Goal: Transaction & Acquisition: Purchase product/service

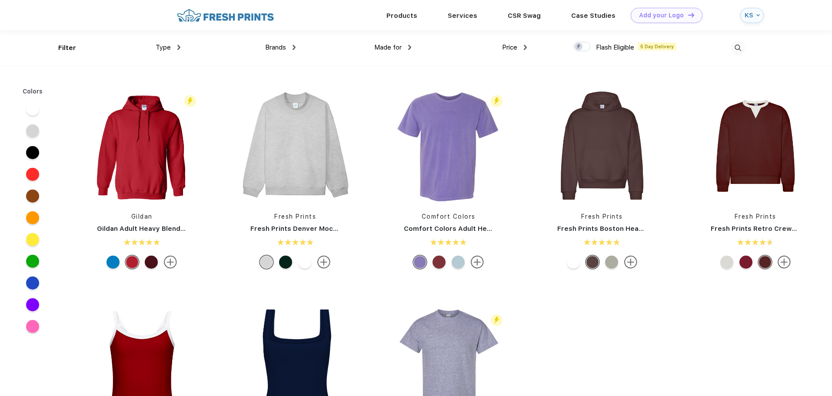
click at [223, 17] on img at bounding box center [225, 15] width 102 height 15
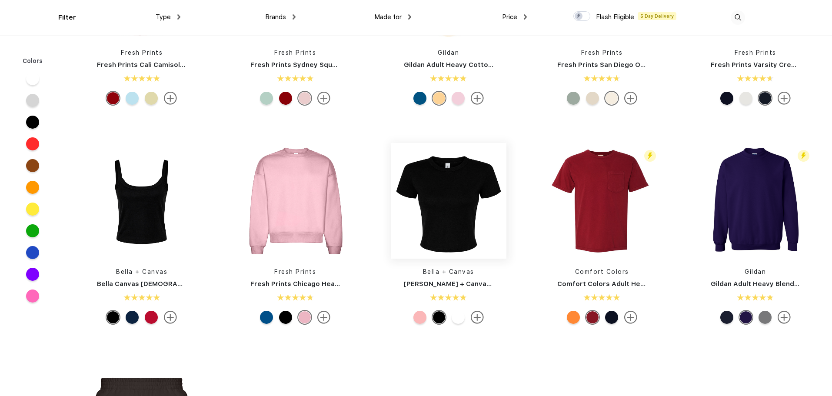
scroll to position [348, 0]
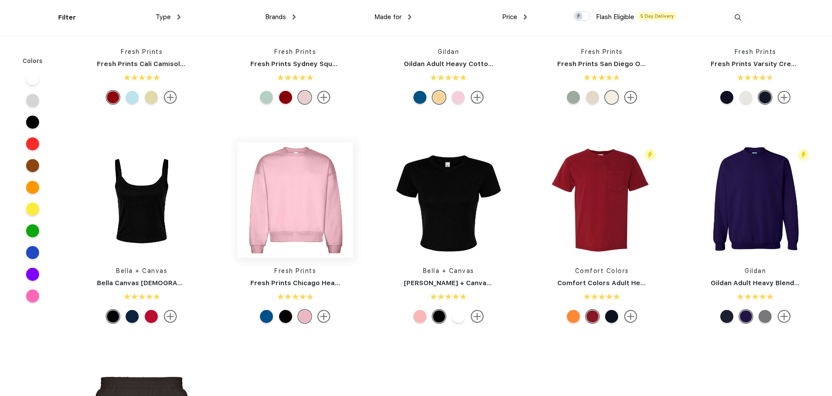
click at [303, 204] on img at bounding box center [295, 200] width 116 height 116
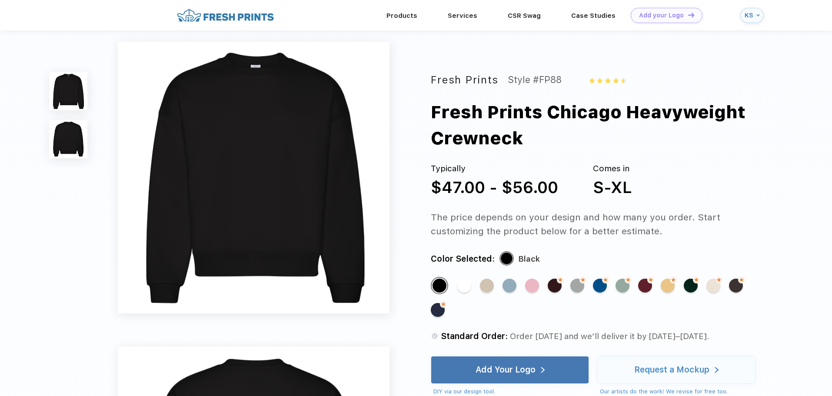
scroll to position [87, 0]
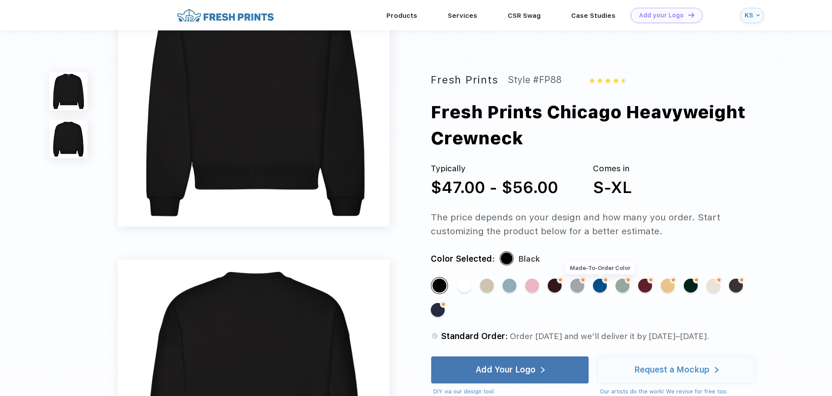
click at [596, 283] on div "Made-to-Order Color" at bounding box center [600, 286] width 14 height 14
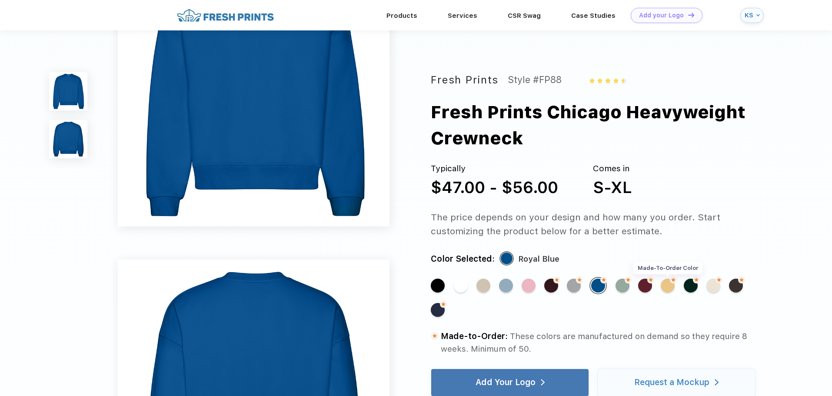
scroll to position [0, 0]
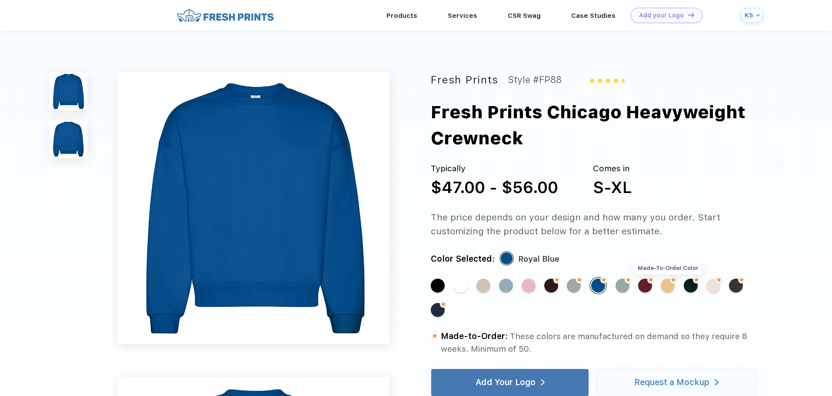
click at [665, 286] on div "Made-to-Order Color" at bounding box center [668, 286] width 14 height 14
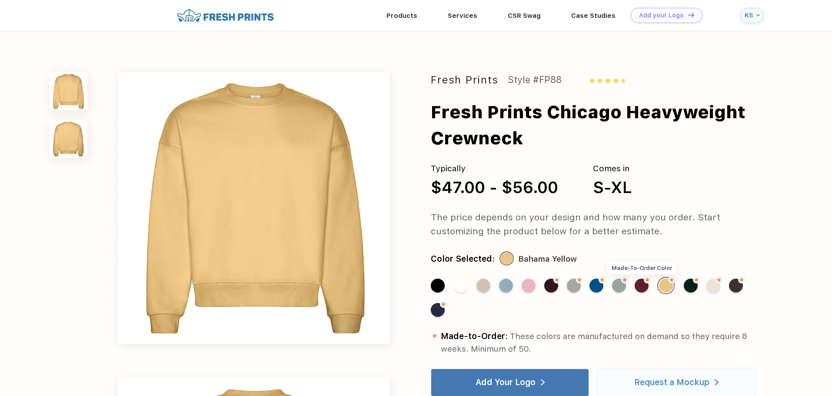
click at [637, 287] on div "Made-to-Order Color" at bounding box center [642, 286] width 14 height 14
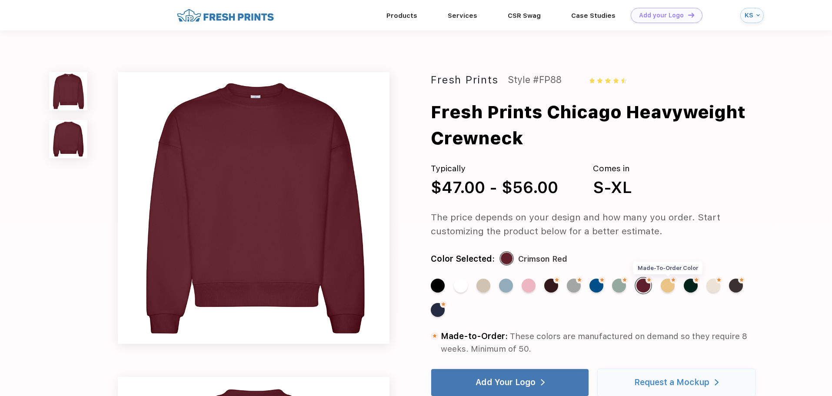
click at [667, 289] on div "Made-to-Order Color" at bounding box center [668, 286] width 14 height 14
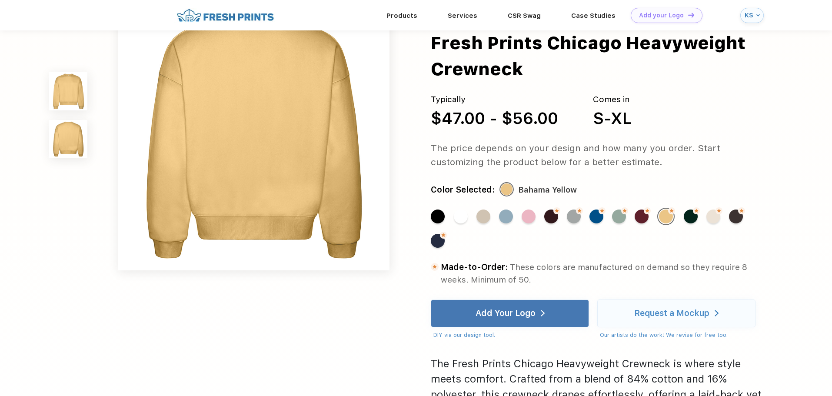
click at [479, 216] on div "Standard Color" at bounding box center [483, 217] width 14 height 14
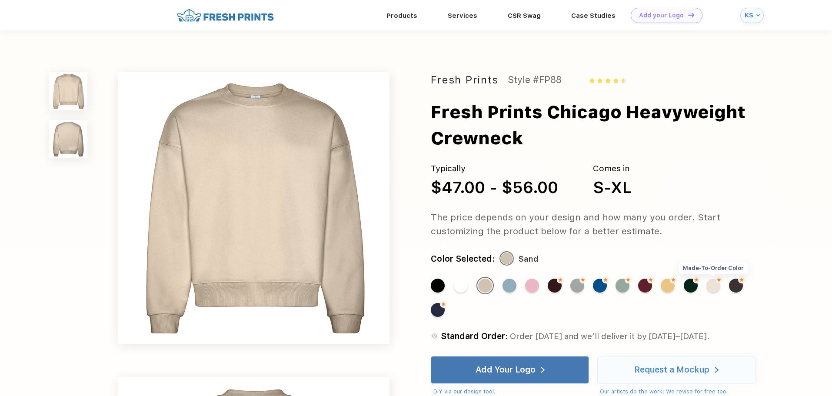
click at [717, 288] on div "Made-to-Order Color" at bounding box center [713, 286] width 14 height 14
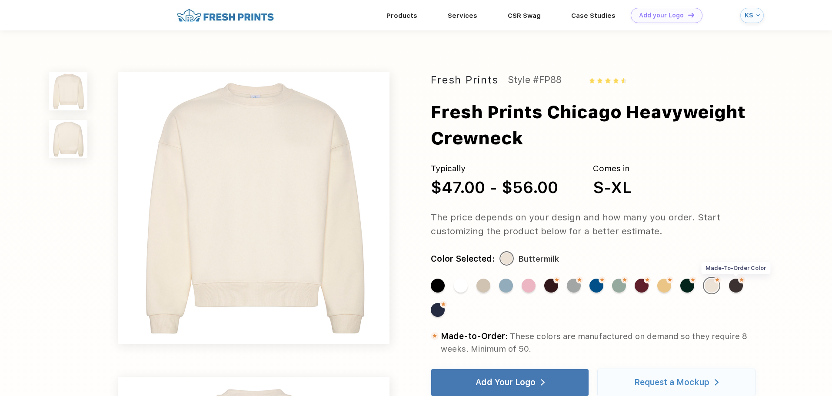
click at [735, 291] on div "Made-to-Order Color" at bounding box center [736, 286] width 14 height 14
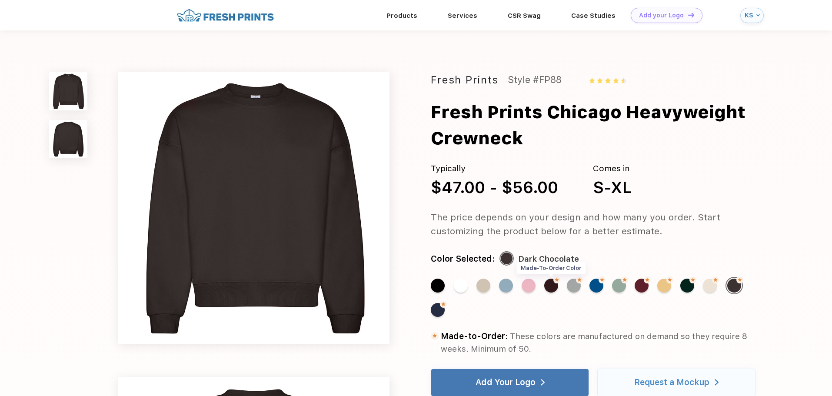
click at [550, 286] on div "Made-to-Order Color" at bounding box center [551, 286] width 14 height 14
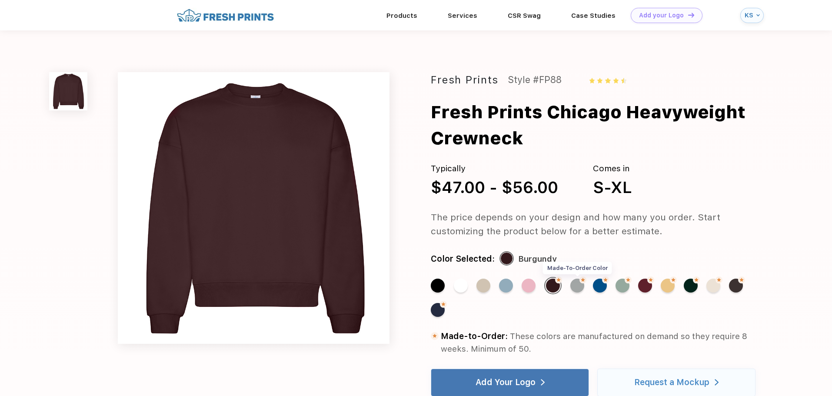
click at [579, 283] on div "Made-to-Order Color" at bounding box center [577, 286] width 14 height 14
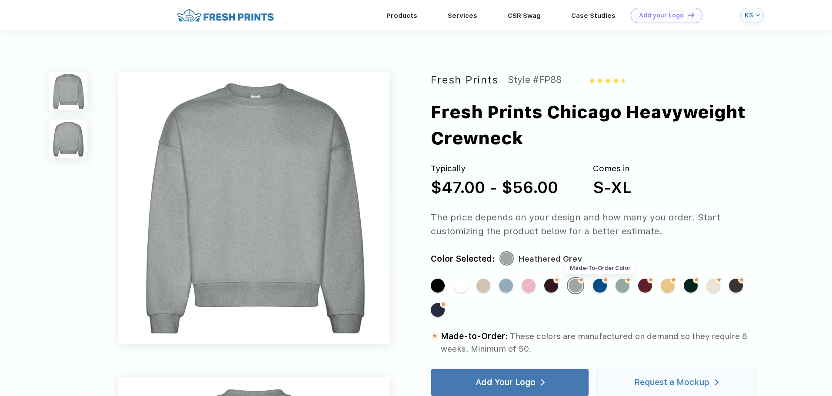
click at [602, 284] on div "Made-to-Order Color" at bounding box center [600, 286] width 14 height 14
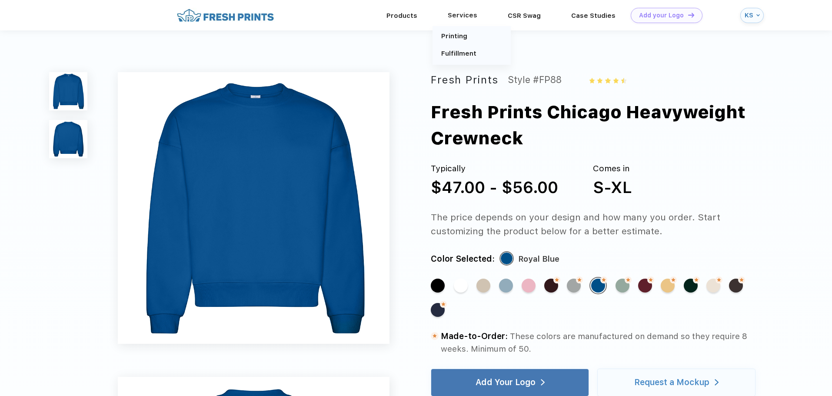
click at [463, 19] on div "Services" at bounding box center [463, 15] width 60 height 11
click at [396, 20] on div "Products" at bounding box center [401, 15] width 61 height 11
click at [399, 16] on link "Products" at bounding box center [401, 15] width 31 height 8
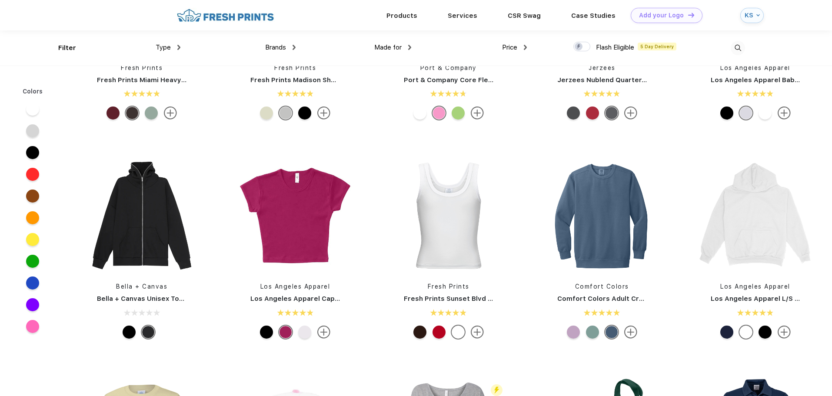
scroll to position [739, 0]
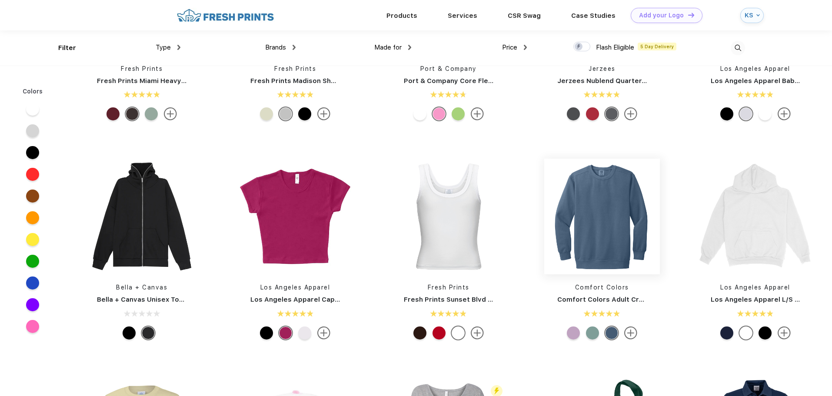
click at [601, 218] on img at bounding box center [602, 217] width 116 height 116
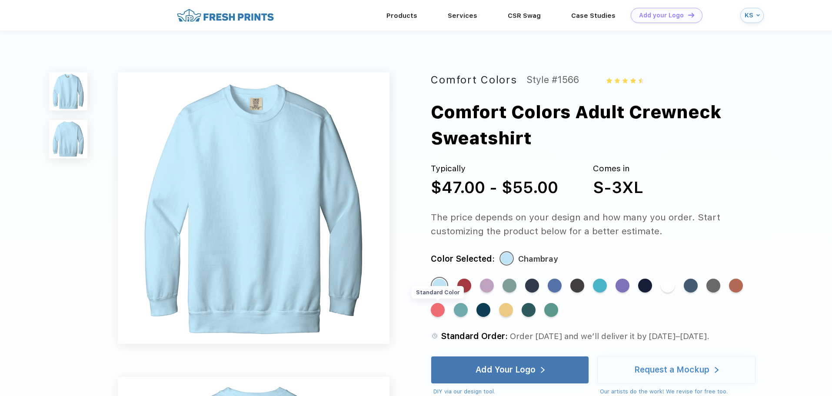
click at [437, 309] on div "Standard Color" at bounding box center [438, 310] width 14 height 14
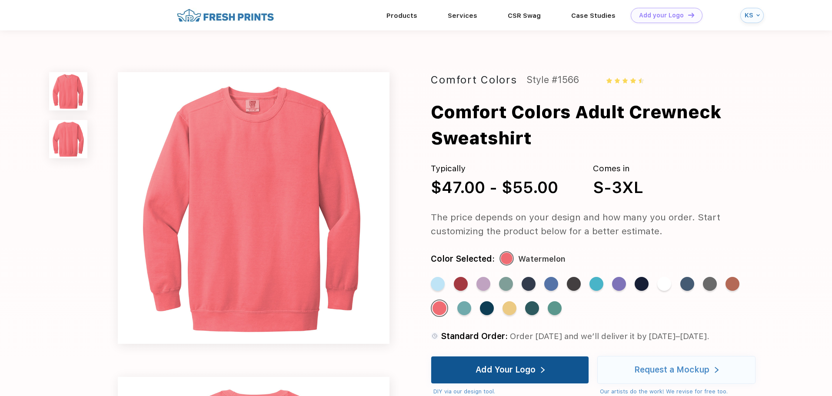
click at [530, 374] on div "Add Your Logo" at bounding box center [506, 370] width 60 height 9
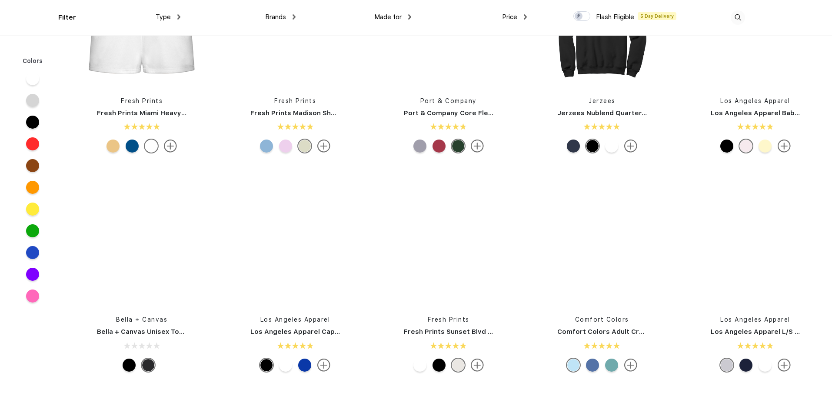
scroll to position [870, 0]
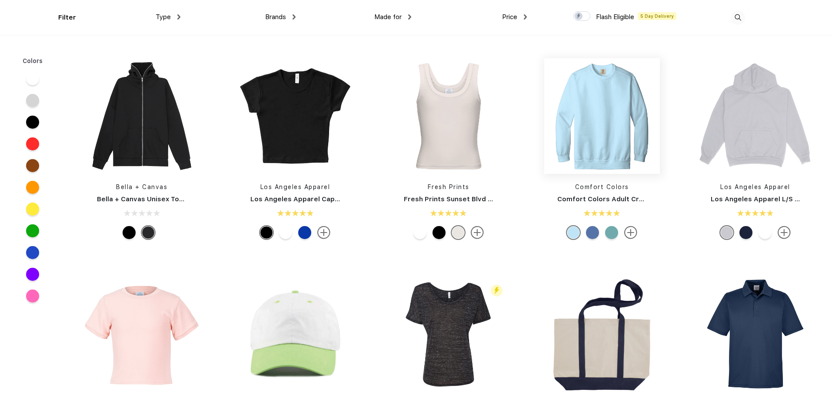
click at [619, 144] on img at bounding box center [602, 116] width 116 height 116
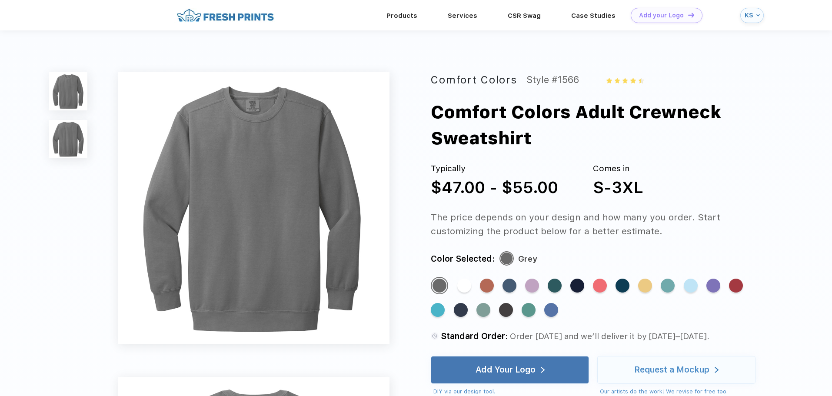
drag, startPoint x: 600, startPoint y: 288, endPoint x: 611, endPoint y: 289, distance: 10.9
click at [600, 288] on div "Standard Color" at bounding box center [600, 286] width 14 height 14
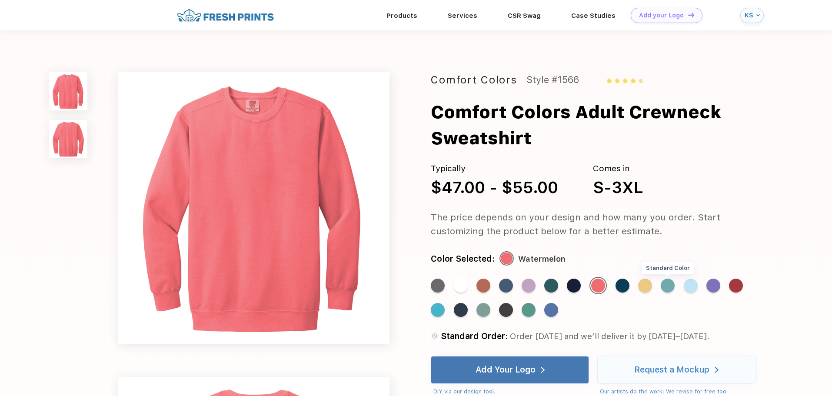
click at [669, 289] on div "Standard Color" at bounding box center [668, 286] width 14 height 14
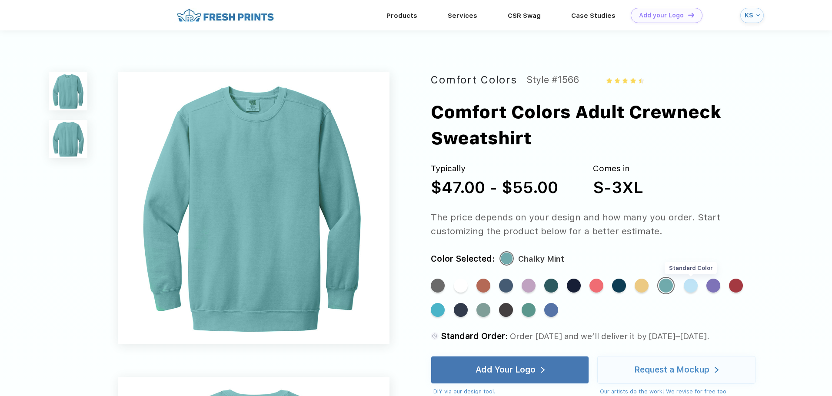
click at [692, 287] on div "Standard Color" at bounding box center [691, 286] width 14 height 14
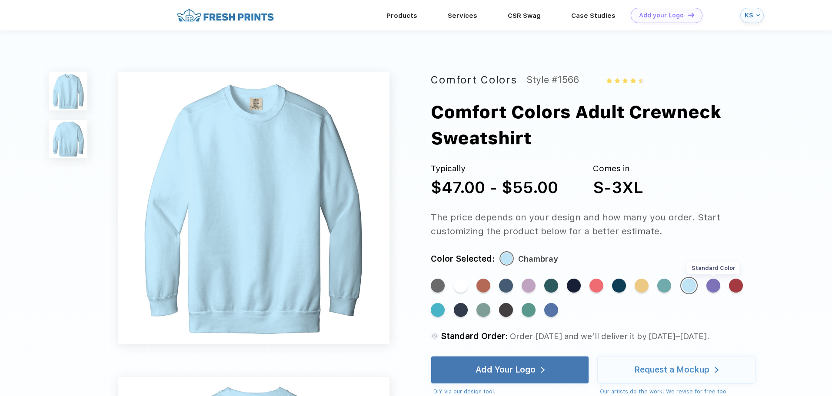
click at [715, 286] on div "Standard Color" at bounding box center [713, 286] width 14 height 14
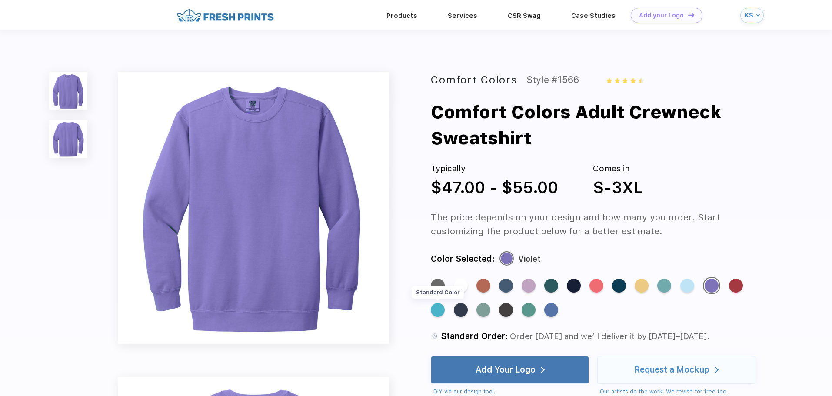
click at [444, 311] on div "Standard Color" at bounding box center [438, 310] width 14 height 14
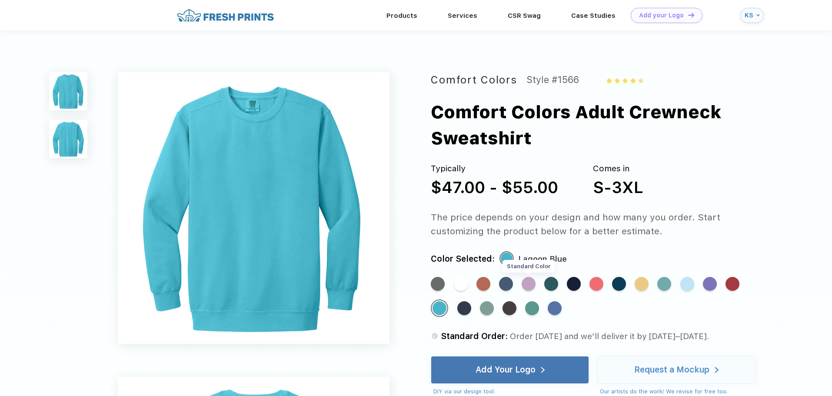
click at [528, 285] on div "Standard Color" at bounding box center [529, 284] width 14 height 14
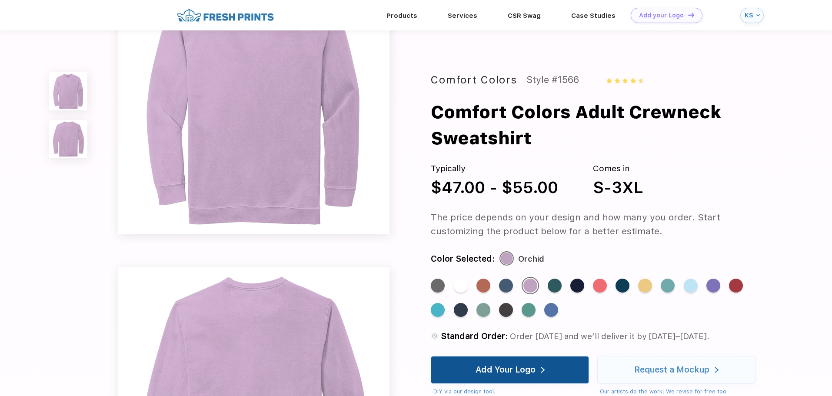
scroll to position [87, 0]
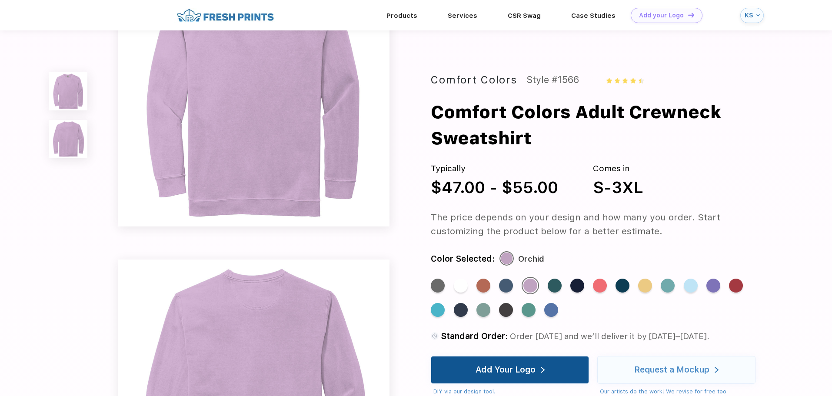
click at [533, 362] on div "Add Your Logo" at bounding box center [510, 369] width 69 height 27
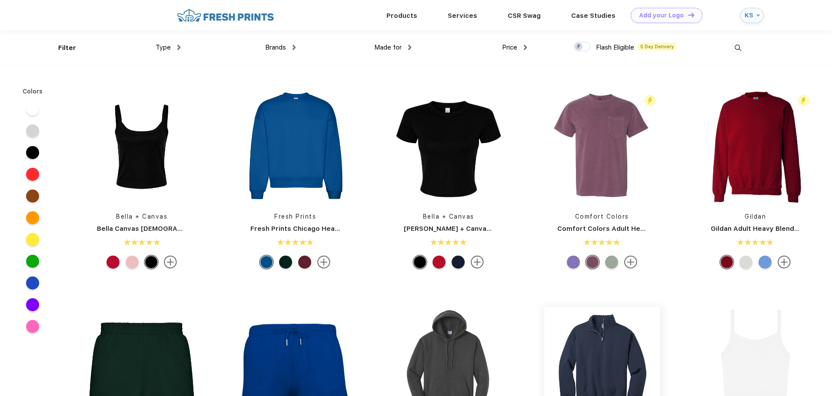
scroll to position [348, 0]
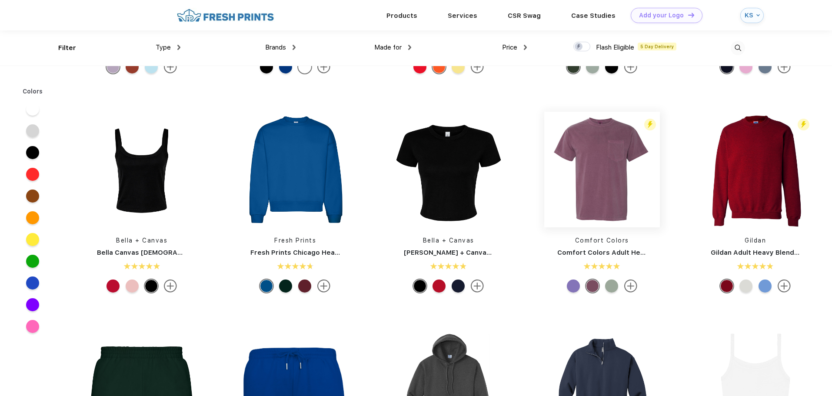
click at [606, 165] on img at bounding box center [602, 170] width 116 height 116
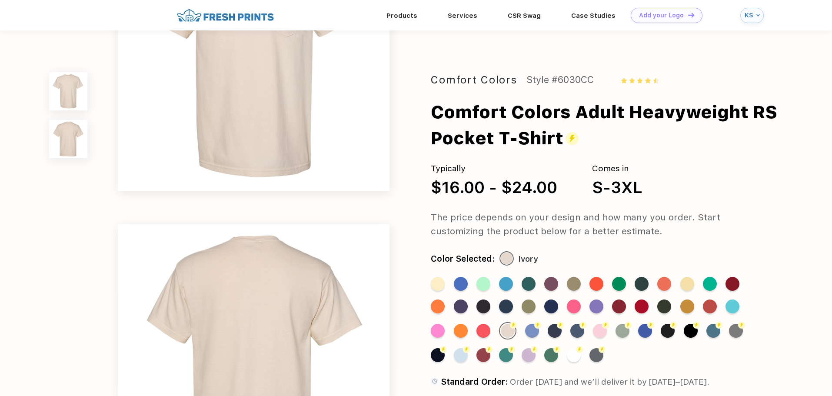
scroll to position [130, 0]
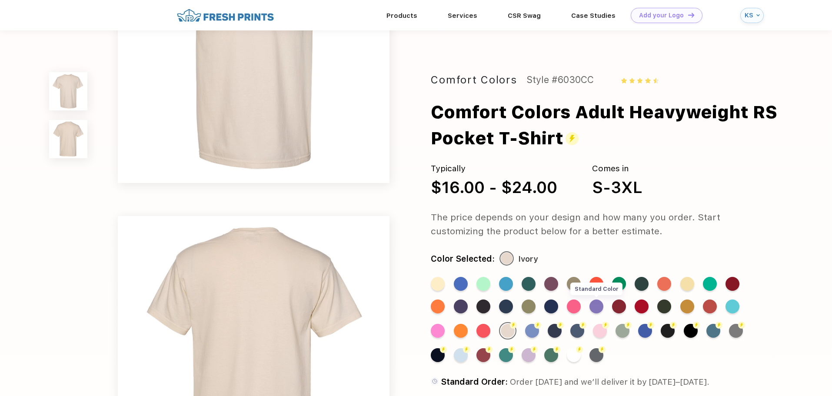
click at [593, 308] on div "Standard Color" at bounding box center [596, 307] width 14 height 14
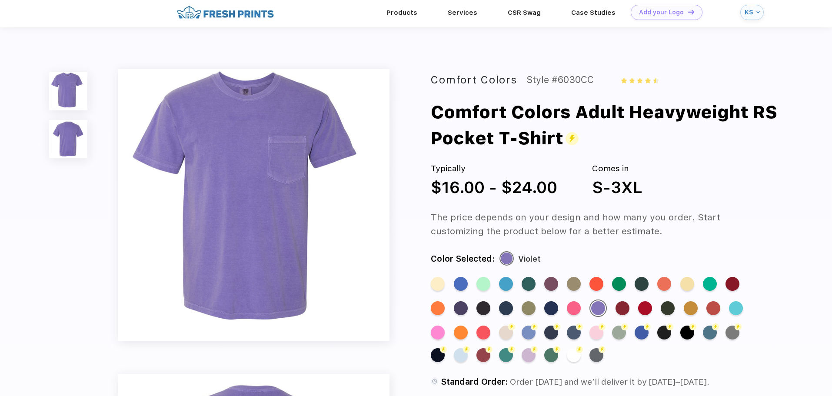
scroll to position [0, 0]
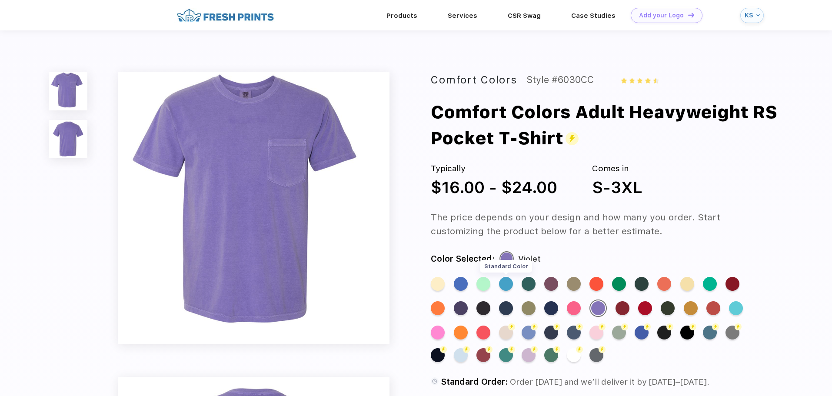
click at [504, 288] on div "Standard Color" at bounding box center [506, 284] width 14 height 14
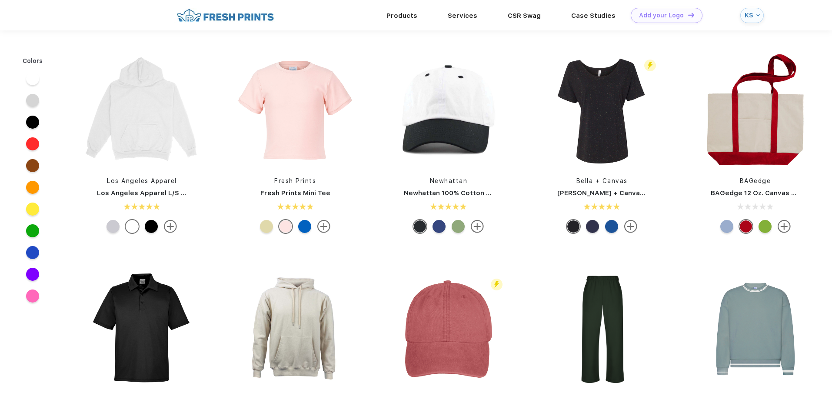
scroll to position [348, 0]
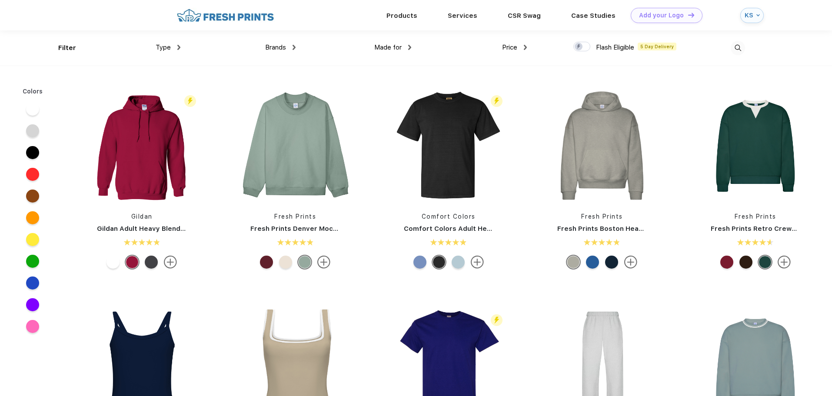
click at [173, 50] on div "Type" at bounding box center [168, 48] width 25 height 10
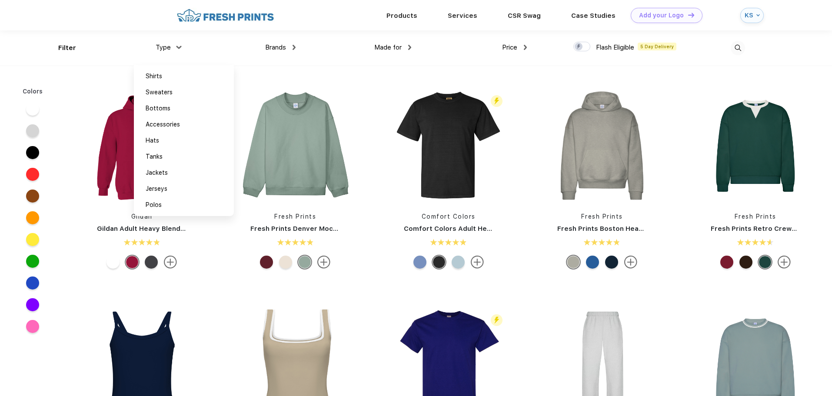
click at [173, 50] on div "Type" at bounding box center [168, 48] width 25 height 10
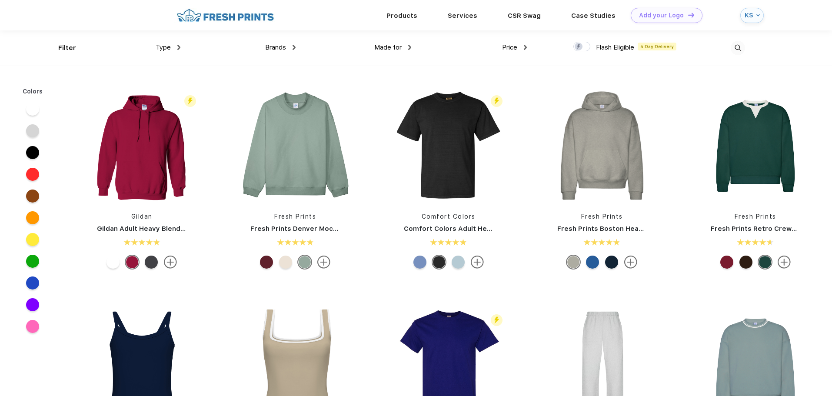
click at [384, 54] on div "Made for Unisex Women Men Youth" at bounding box center [354, 47] width 116 height 35
click at [395, 49] on span "Made for" at bounding box center [387, 47] width 27 height 8
click at [410, 45] on img at bounding box center [409, 47] width 3 height 5
click at [410, 45] on div "Made for" at bounding box center [392, 48] width 37 height 10
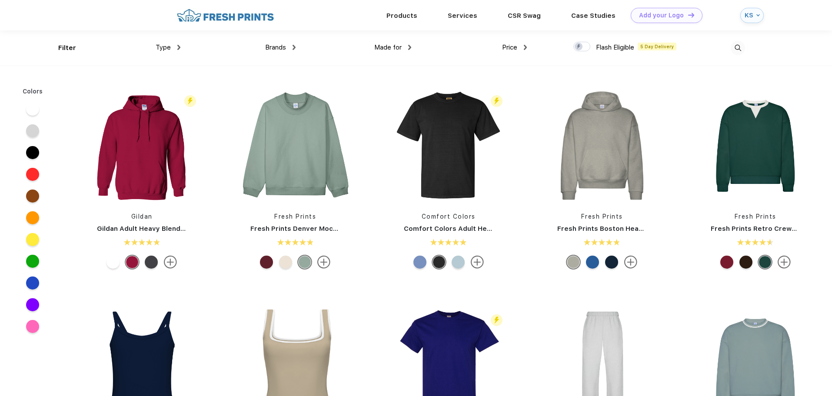
click at [178, 47] on div "Type" at bounding box center [168, 48] width 25 height 10
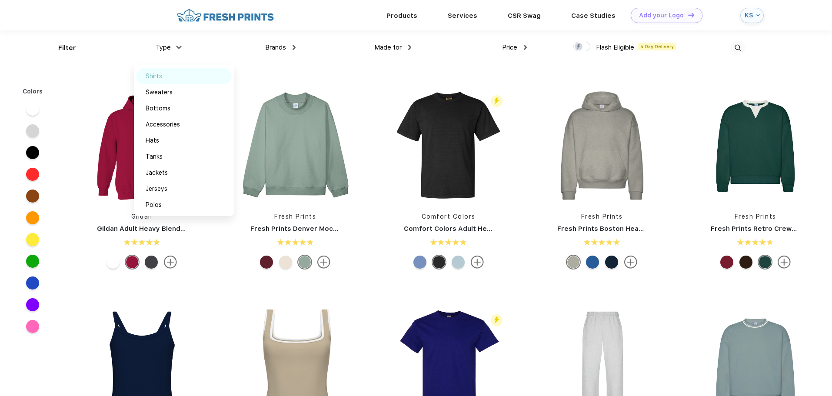
click at [164, 75] on div "Shirts" at bounding box center [184, 76] width 96 height 16
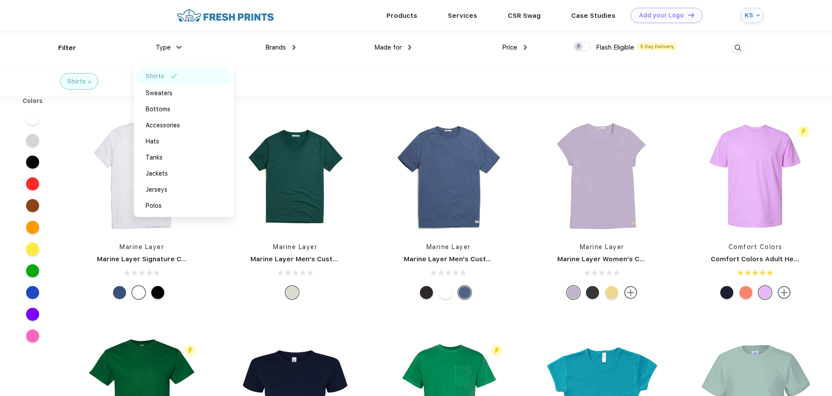
click at [502, 81] on div "Shirts" at bounding box center [416, 81] width 832 height 31
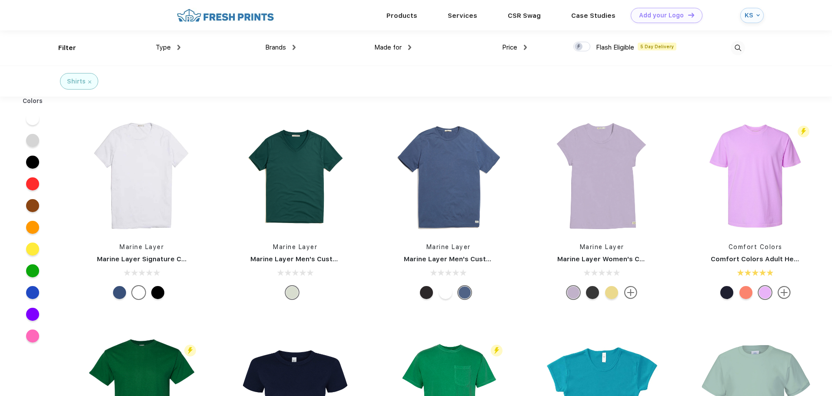
click at [410, 47] on img at bounding box center [409, 47] width 3 height 5
click at [405, 78] on div "Unisex" at bounding box center [403, 76] width 96 height 16
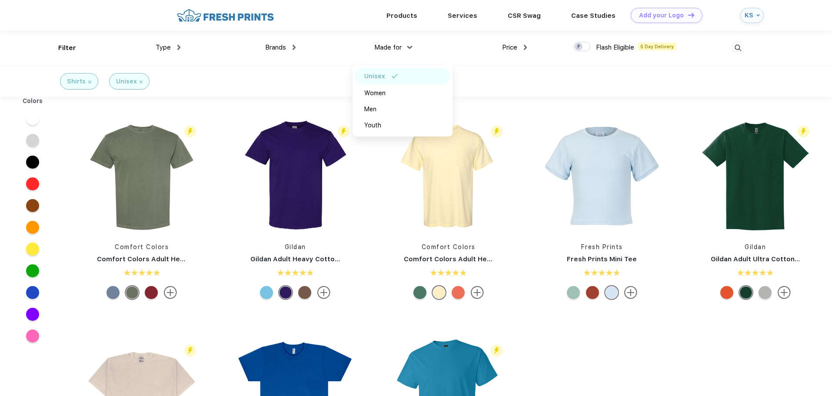
click at [466, 56] on div "Price $ $$ $$$" at bounding box center [469, 47] width 116 height 35
click at [168, 297] on img at bounding box center [170, 292] width 13 height 13
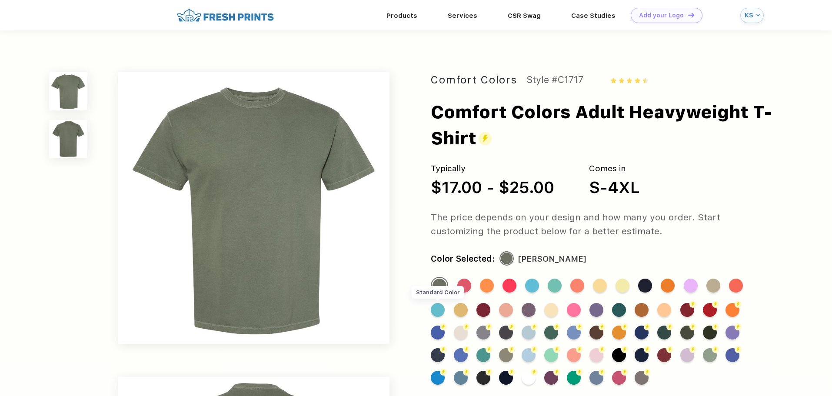
click at [439, 313] on div "Standard Color" at bounding box center [438, 310] width 14 height 14
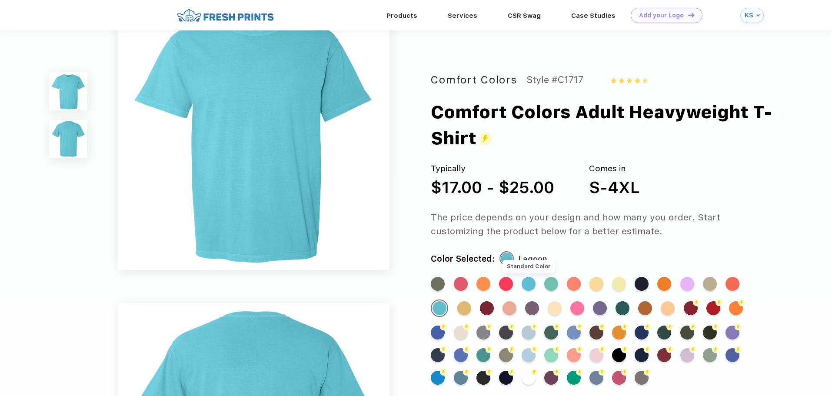
click at [532, 284] on div "Standard Color" at bounding box center [529, 284] width 14 height 14
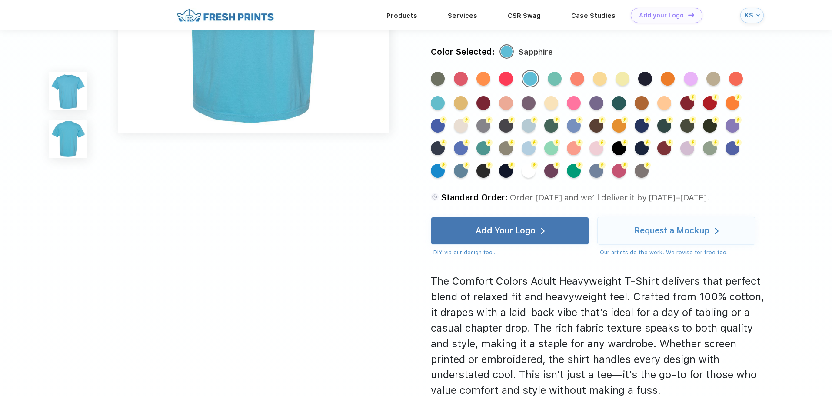
scroll to position [478, 0]
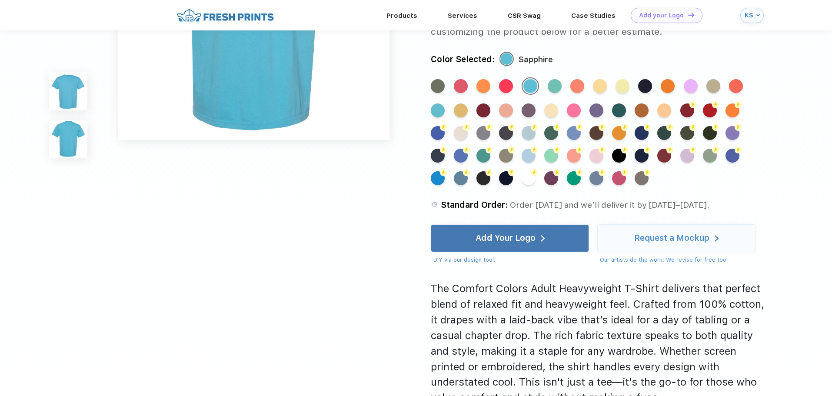
click at [484, 221] on div "Comfort Colors Style #C1717 Comfort Colors Adult Heavyweight T-Shirt Typically …" at bounding box center [601, 139] width 341 height 533
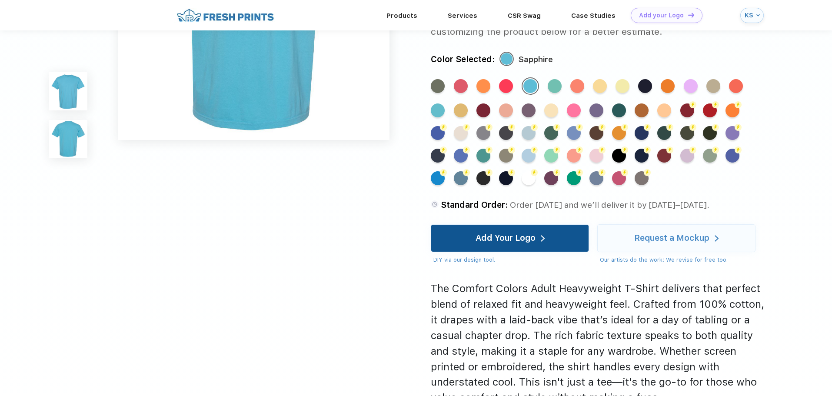
click at [510, 227] on div "Add Your Logo" at bounding box center [510, 238] width 69 height 27
